Goal: Check status: Check status

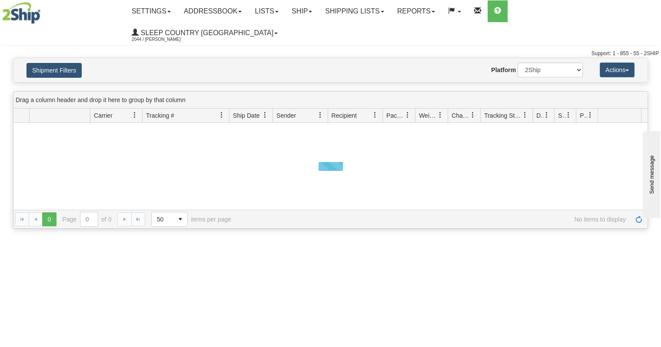
click at [68, 63] on button "Shipment Filters" at bounding box center [54, 70] width 55 height 15
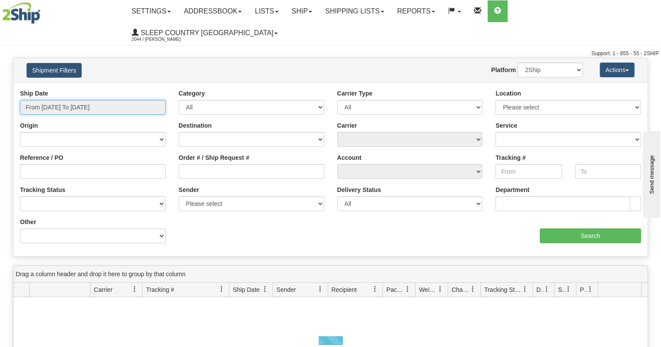
click at [71, 100] on input "From [DATE] To [DATE]" at bounding box center [93, 107] width 146 height 15
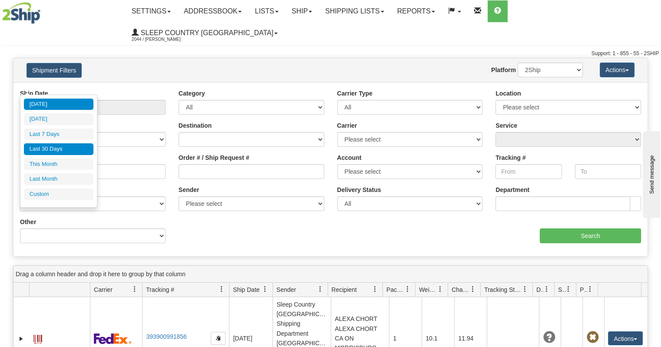
click at [55, 144] on li "Last 30 Days" at bounding box center [59, 149] width 70 height 12
type input "From [DATE] To [DATE]"
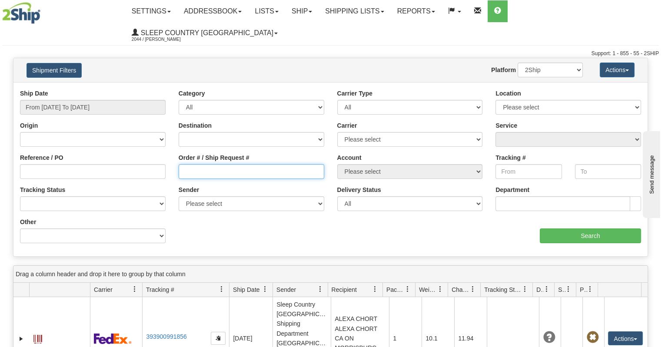
click at [224, 164] on input "Order # / Ship Request #" at bounding box center [252, 171] width 146 height 15
paste input "1060512"
type input "1060512"
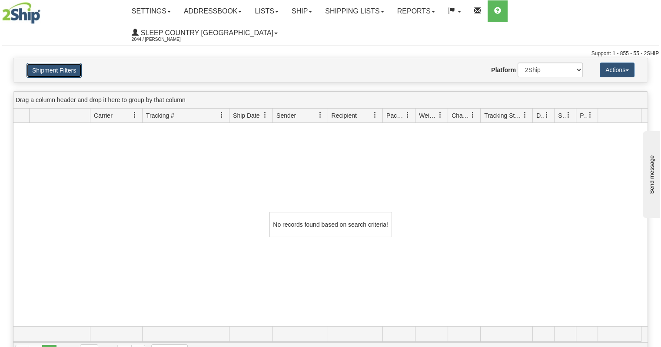
click at [63, 63] on button "Shipment Filters" at bounding box center [54, 70] width 55 height 15
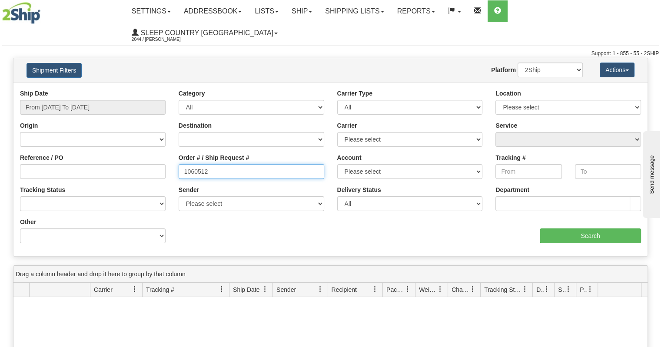
click at [199, 164] on input "1060512" at bounding box center [252, 171] width 146 height 15
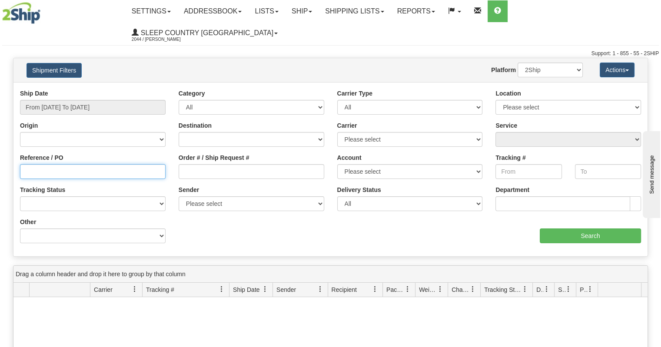
click at [108, 164] on input "Reference / PO" at bounding box center [93, 171] width 146 height 15
paste input "1060512"
type input "1060512"
